Goal: Find specific page/section: Find specific page/section

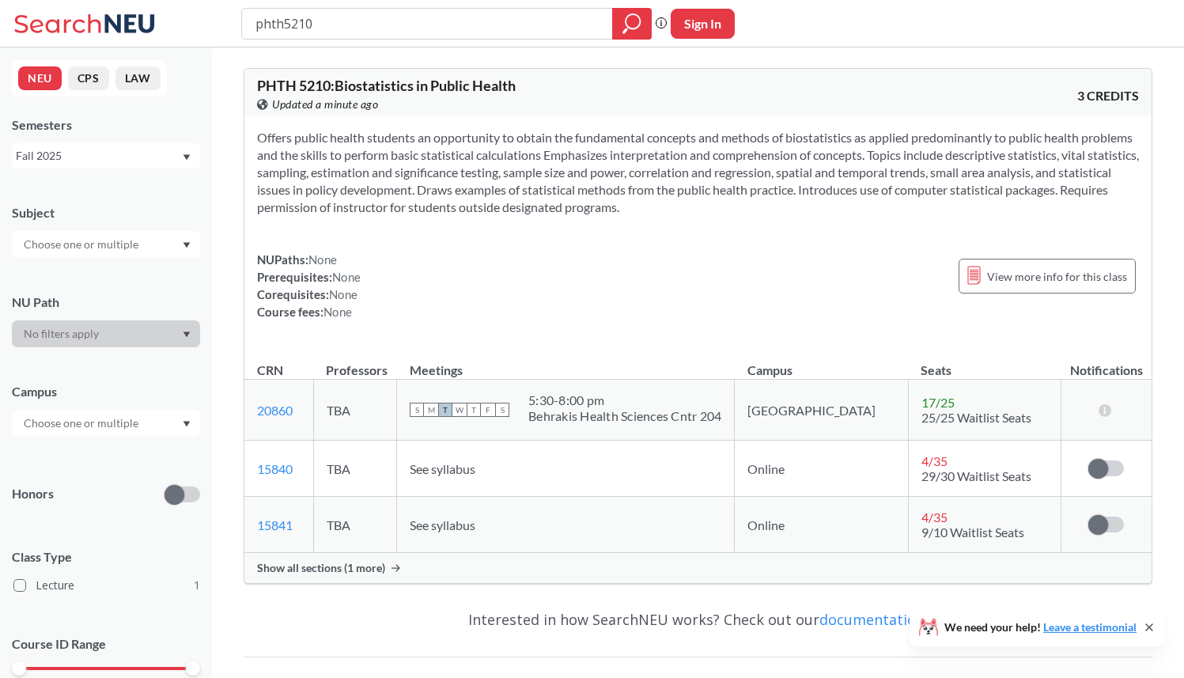
click at [377, 570] on span "Show all sections (1 more)" at bounding box center [321, 568] width 128 height 14
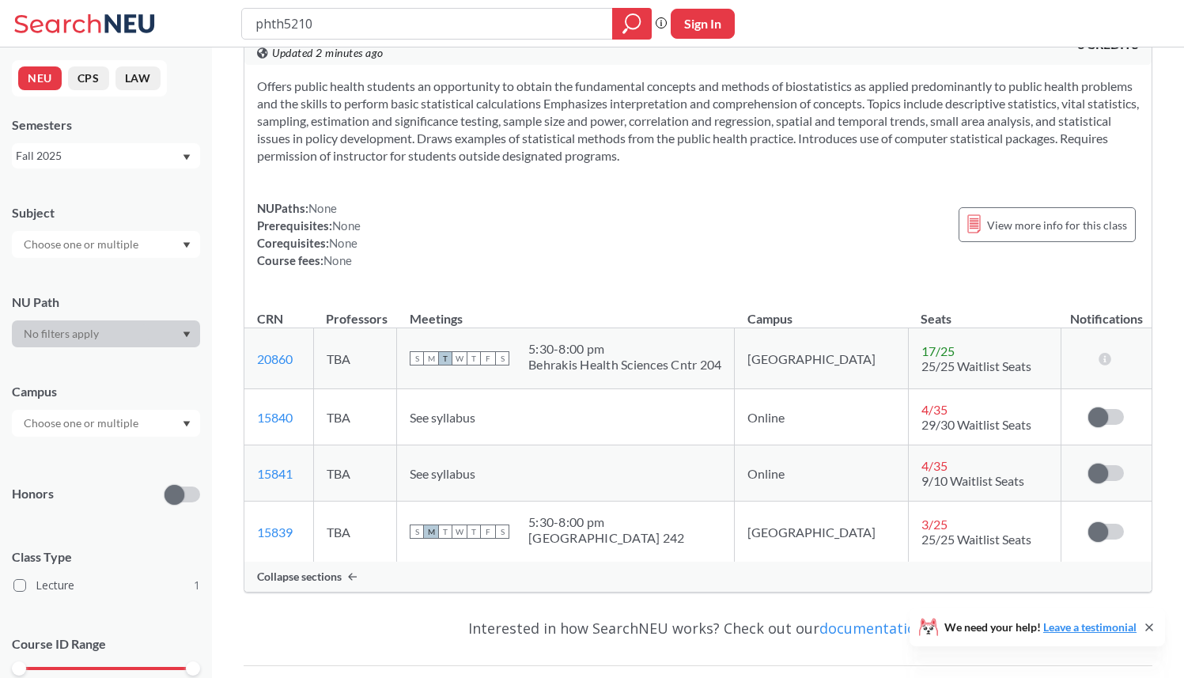
scroll to position [59, 0]
